Goal: Check status

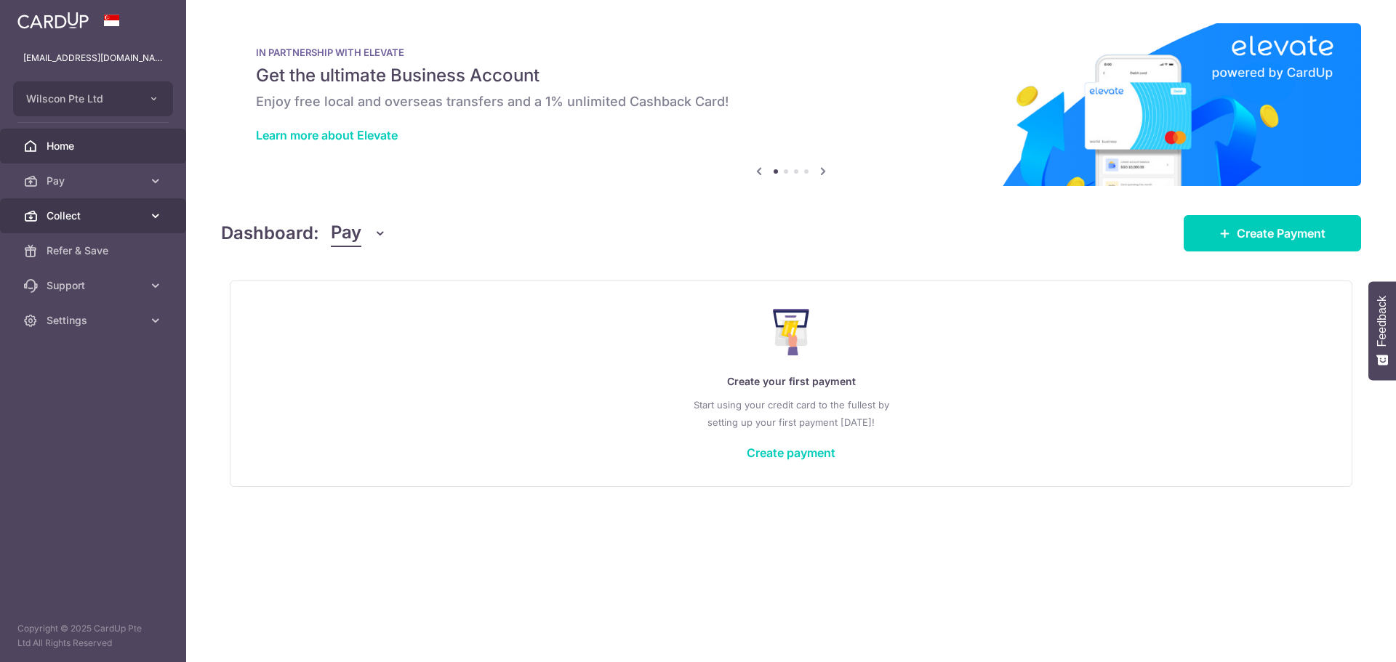
click at [109, 224] on link "Collect" at bounding box center [93, 215] width 186 height 35
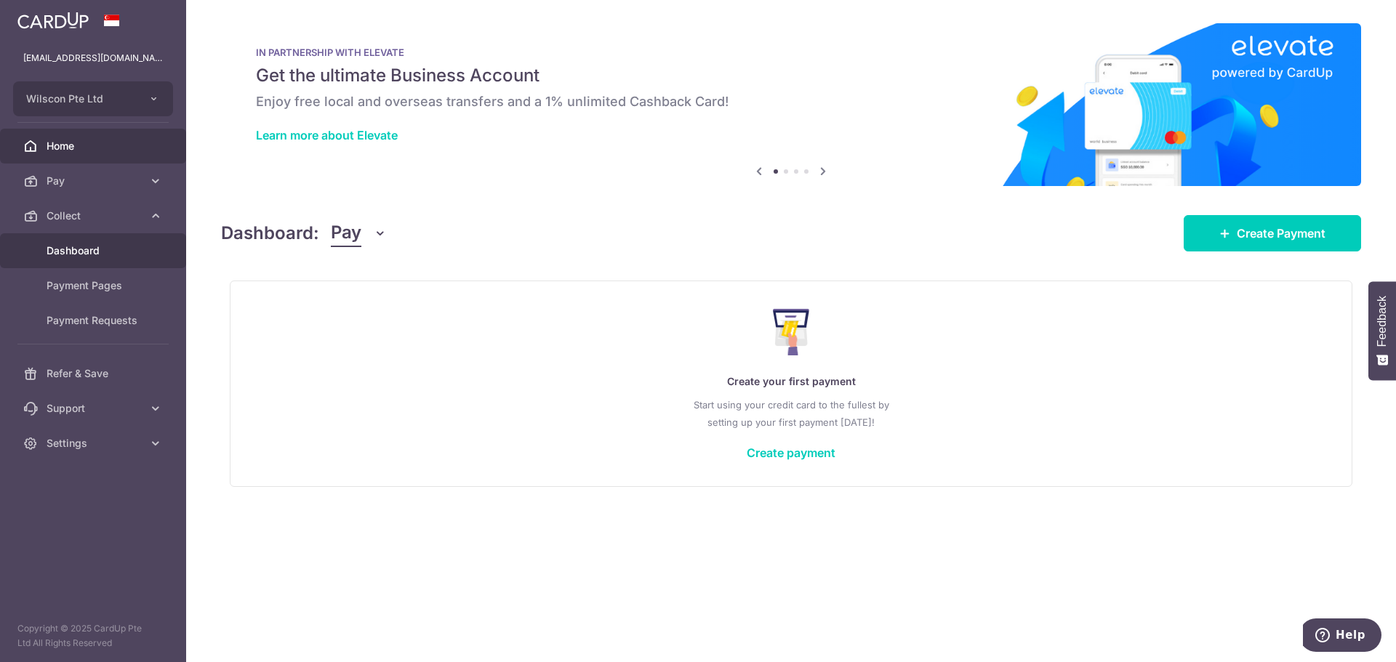
click at [104, 261] on link "Dashboard" at bounding box center [93, 250] width 186 height 35
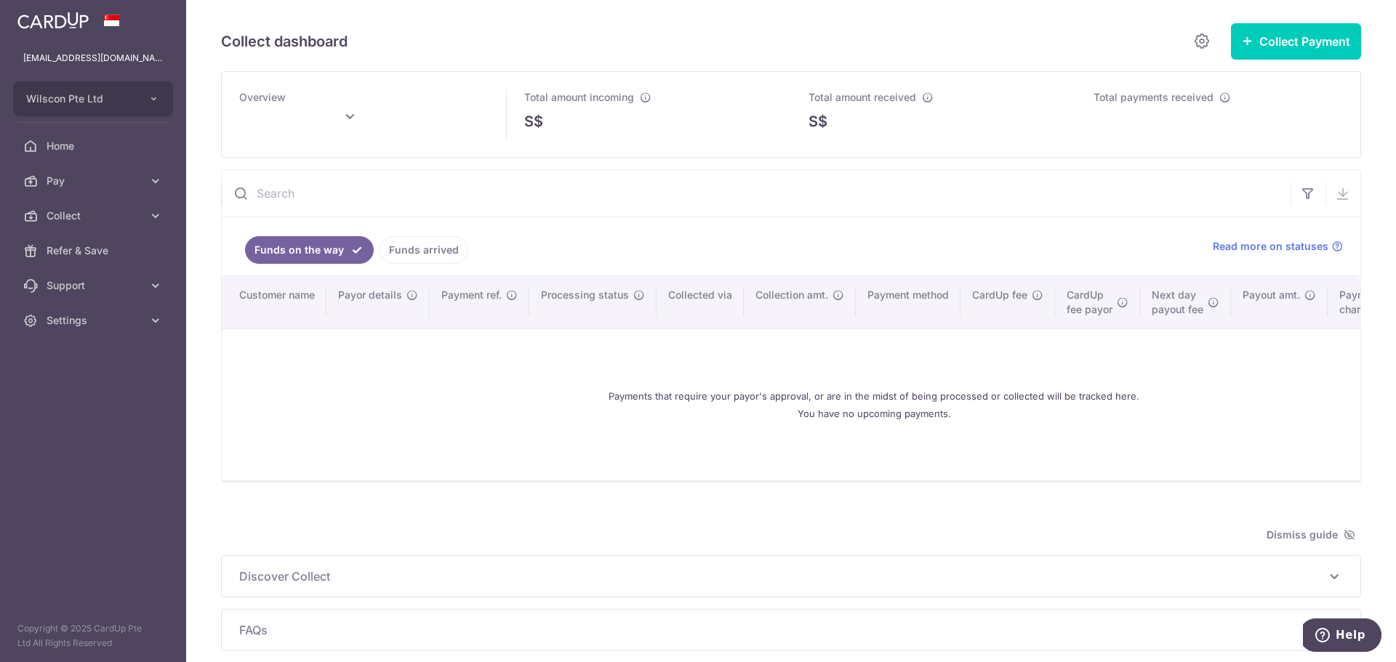
click at [408, 253] on link "Funds arrived" at bounding box center [423, 250] width 89 height 28
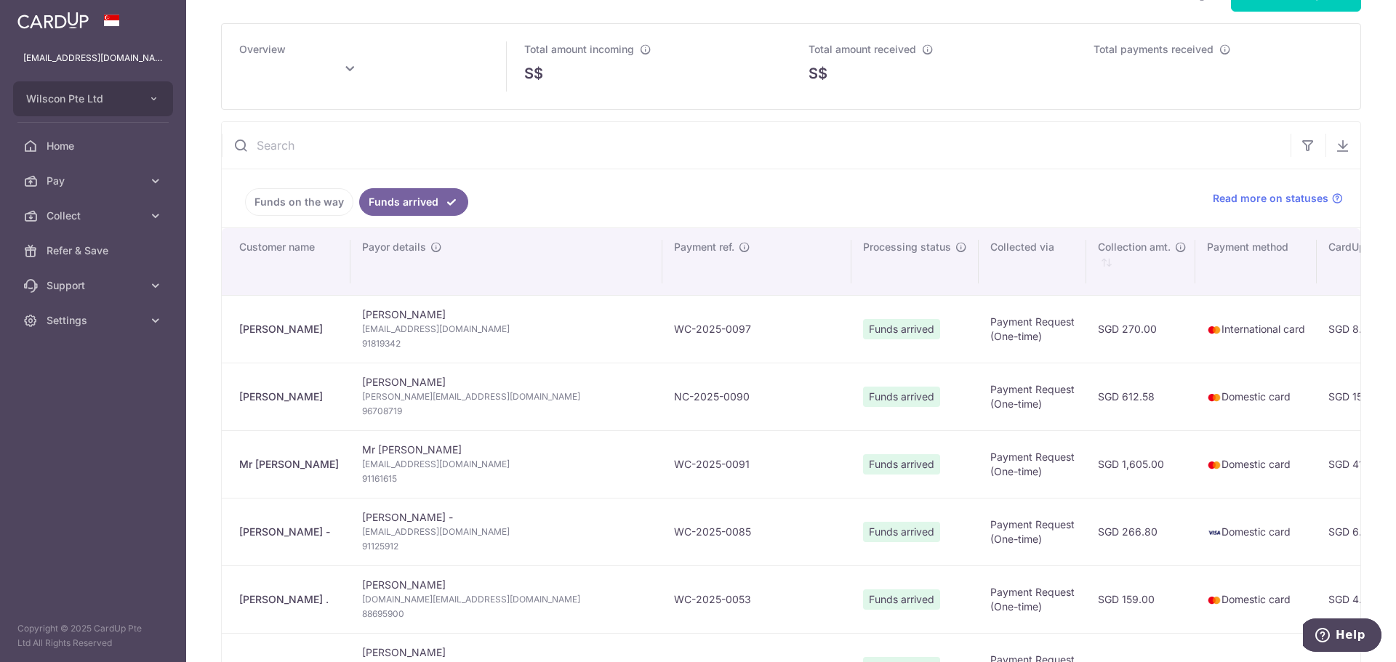
scroll to position [73, 0]
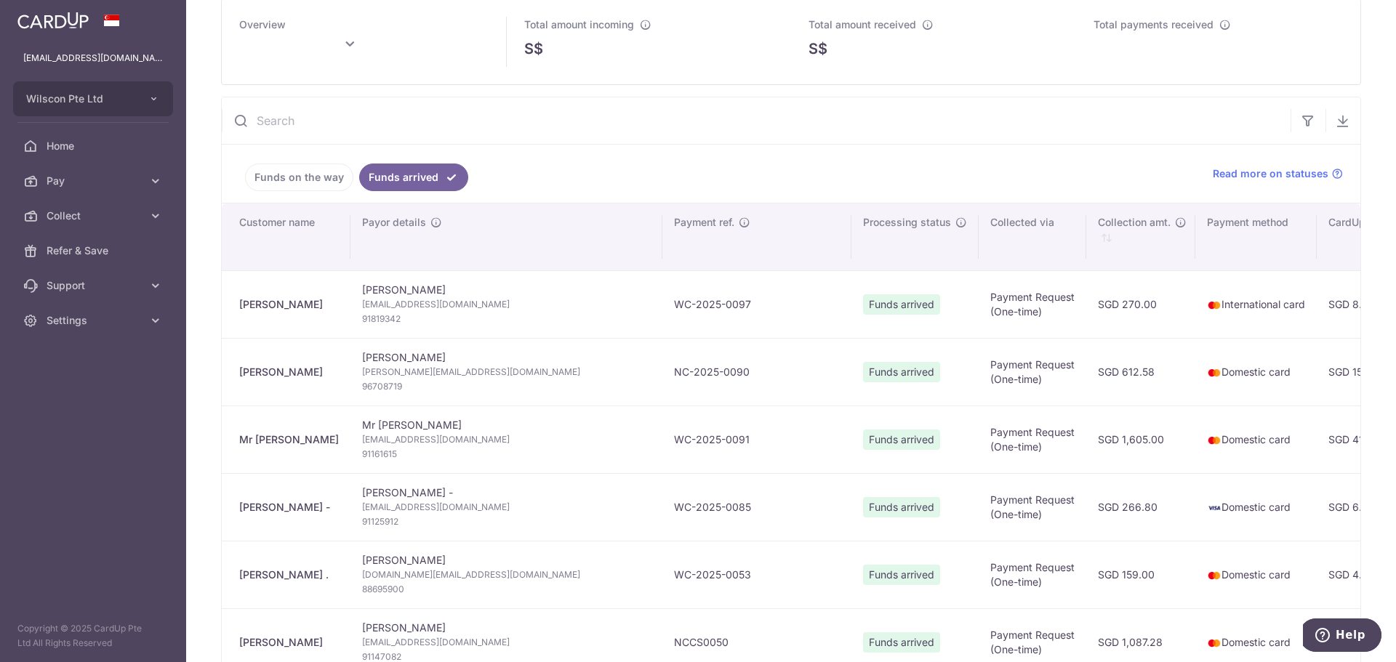
type input "[DATE]"
